Goal: Task Accomplishment & Management: Use online tool/utility

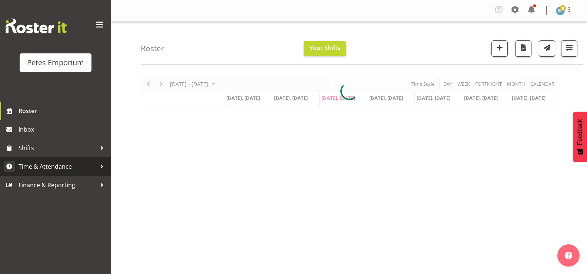
click at [58, 167] on span "Time & Attendance" at bounding box center [58, 166] width 78 height 11
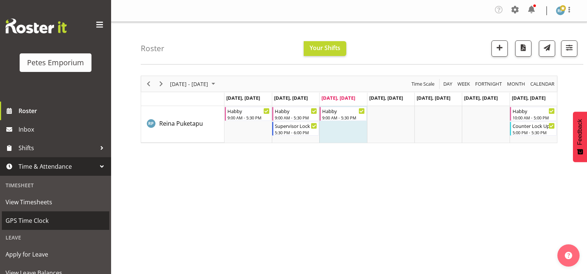
click at [39, 222] on span "GPS Time Clock" at bounding box center [56, 220] width 100 height 11
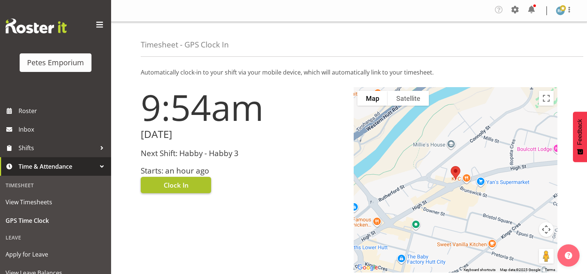
click at [191, 185] on button "Clock In" at bounding box center [176, 185] width 70 height 16
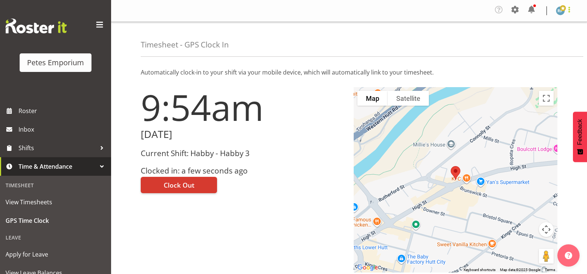
click at [573, 9] on span at bounding box center [569, 9] width 9 height 9
click at [537, 39] on link "Log Out" at bounding box center [538, 40] width 71 height 13
